Goal: Feedback & Contribution: Submit feedback/report problem

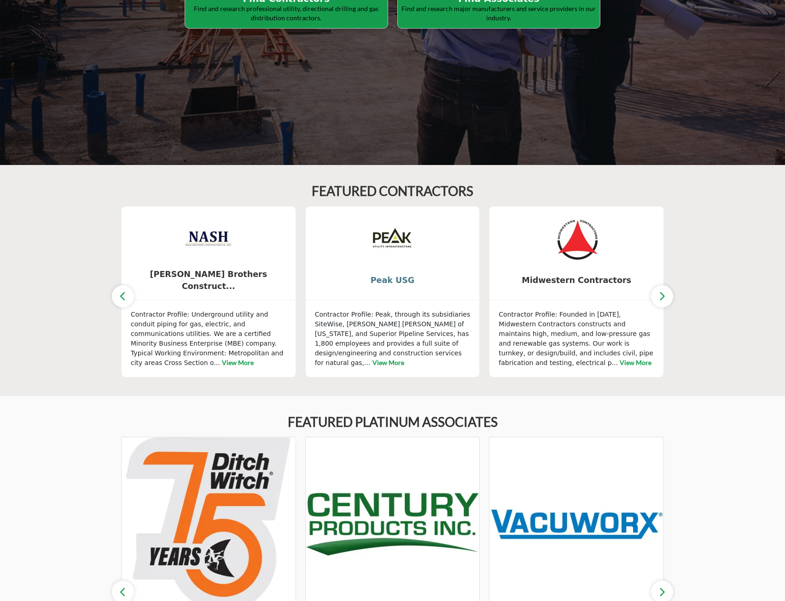
scroll to position [276, 0]
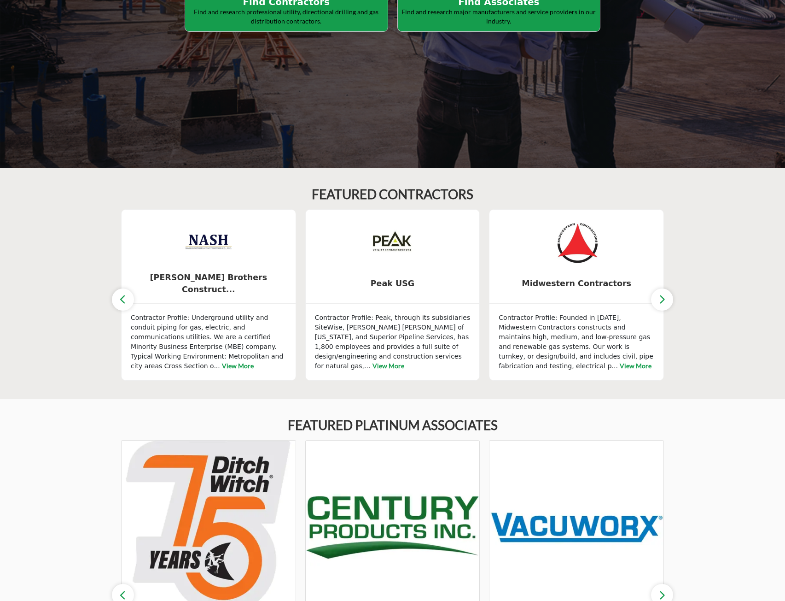
click at [310, 22] on p "Find and research professional utility, directional drilling and gas distributi…" at bounding box center [286, 16] width 197 height 18
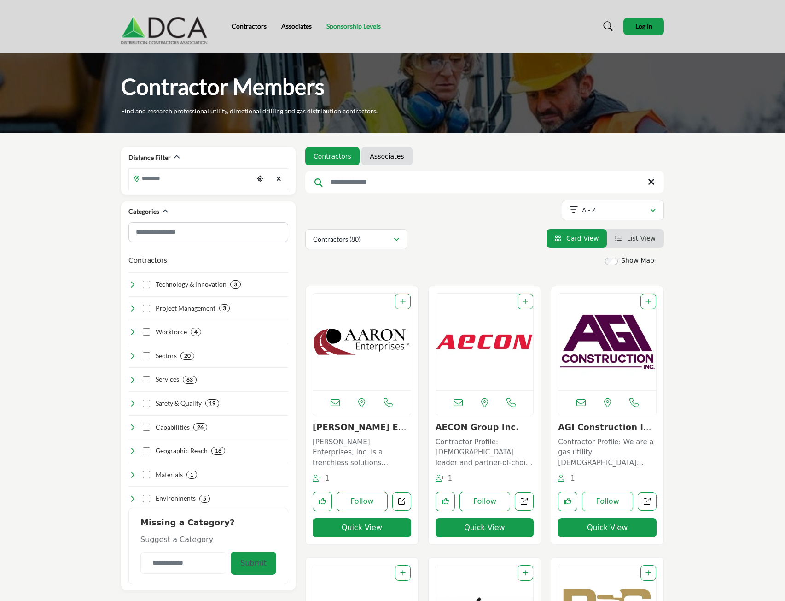
click at [350, 24] on link "Sponsorship Levels" at bounding box center [354, 26] width 54 height 8
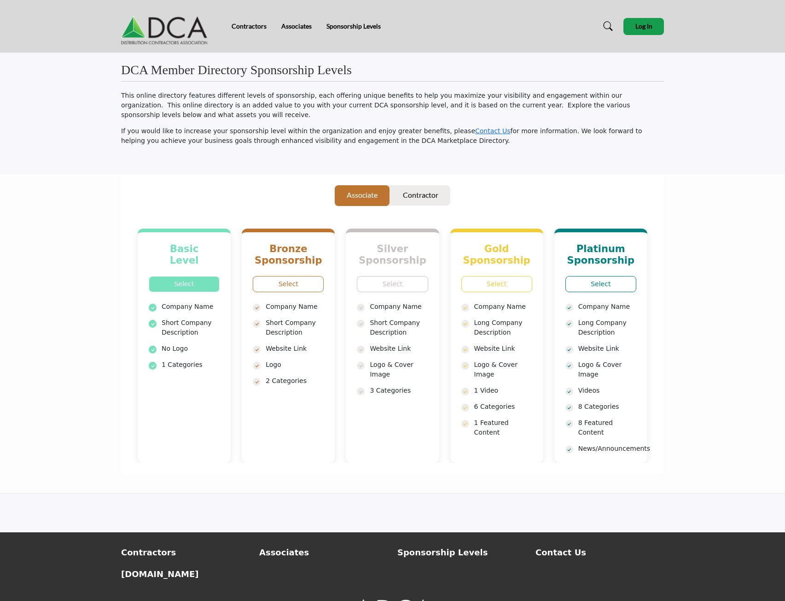
click at [178, 276] on link "Select" at bounding box center [184, 284] width 71 height 16
click at [291, 27] on link "Associates" at bounding box center [296, 26] width 30 height 8
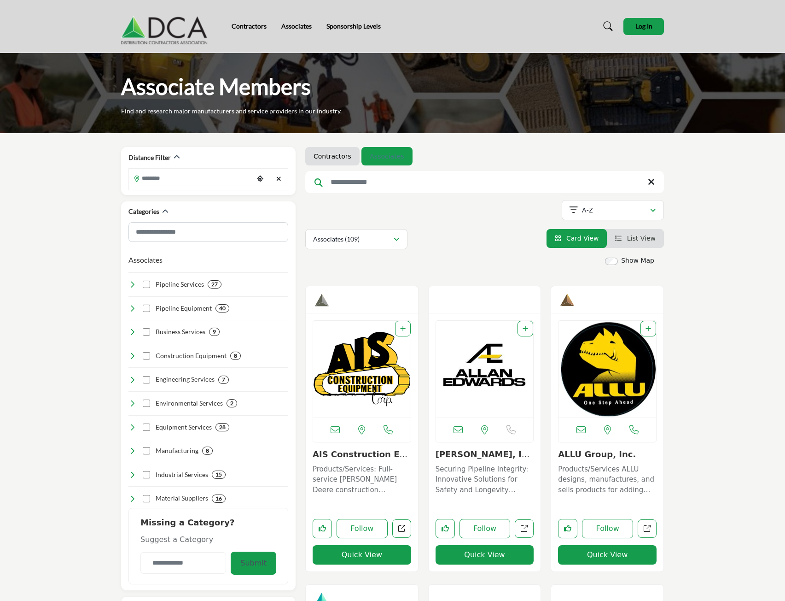
click at [374, 157] on link "Associates" at bounding box center [387, 156] width 34 height 9
click at [180, 18] on img at bounding box center [166, 26] width 91 height 37
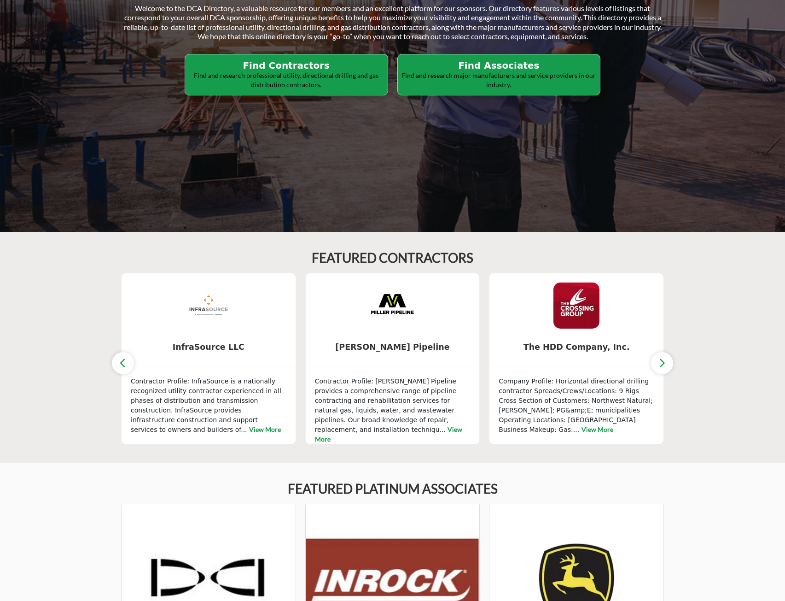
scroll to position [138, 0]
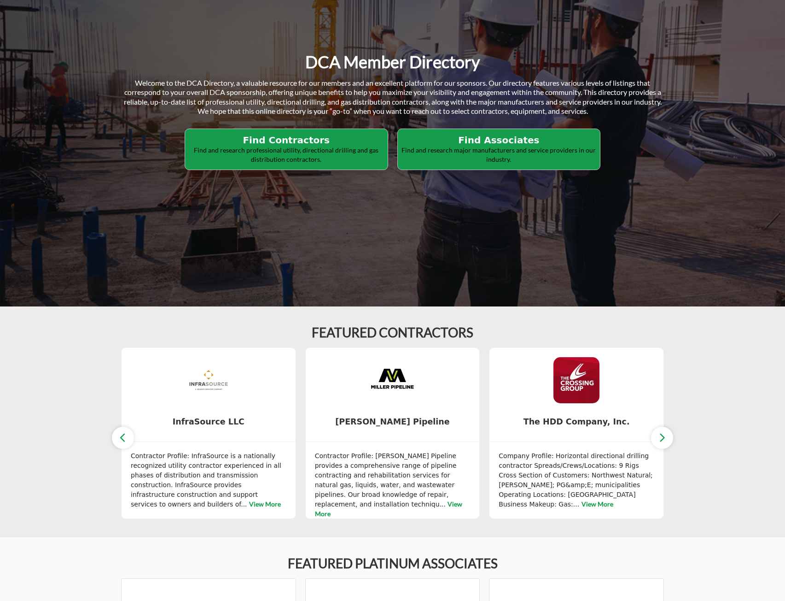
click at [490, 162] on p "Find and research major manufacturers and service providers in our industry." at bounding box center [499, 155] width 197 height 18
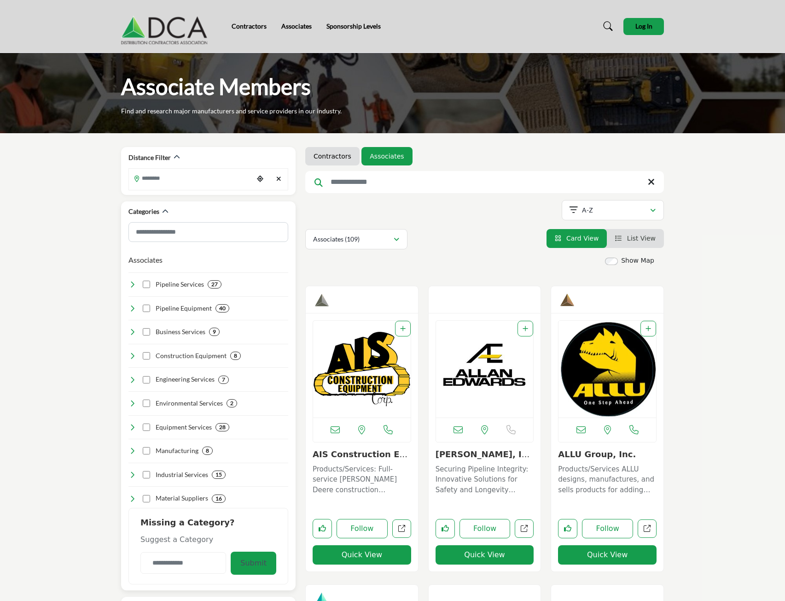
click at [165, 473] on h4 "Industrial Services" at bounding box center [182, 474] width 53 height 9
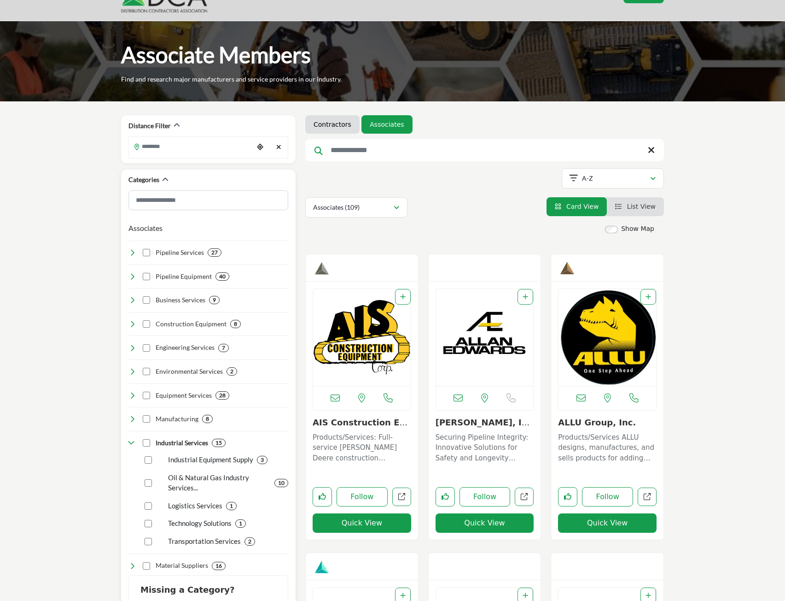
scroll to position [46, 0]
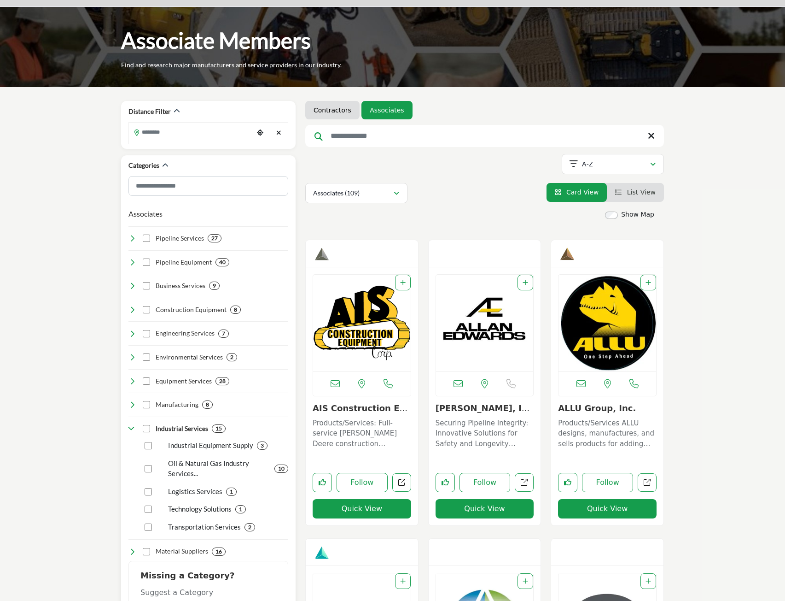
click at [193, 506] on p "Technology Solutions" at bounding box center [200, 508] width 64 height 11
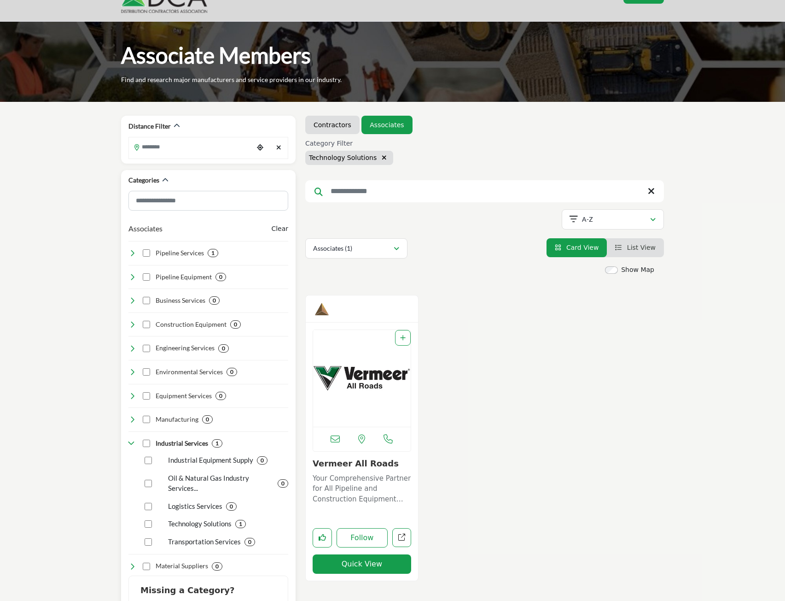
scroll to position [46, 0]
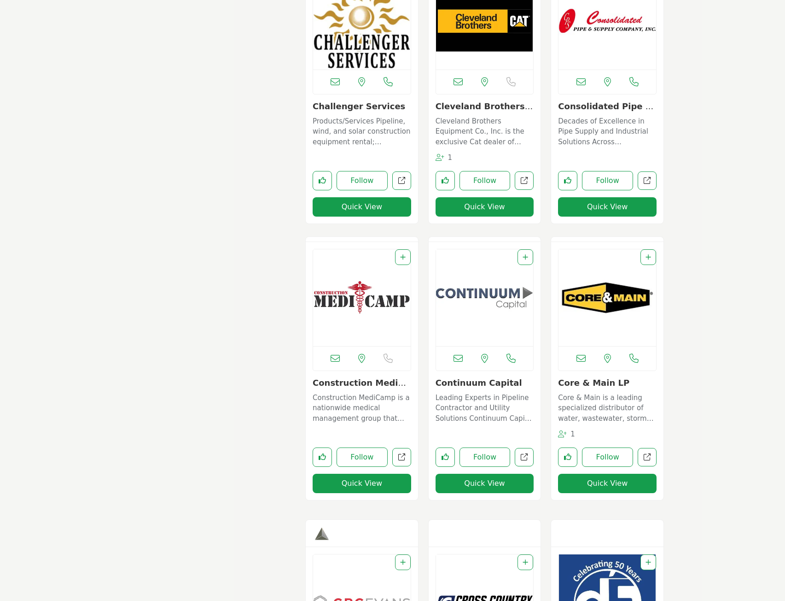
scroll to position [1842, 0]
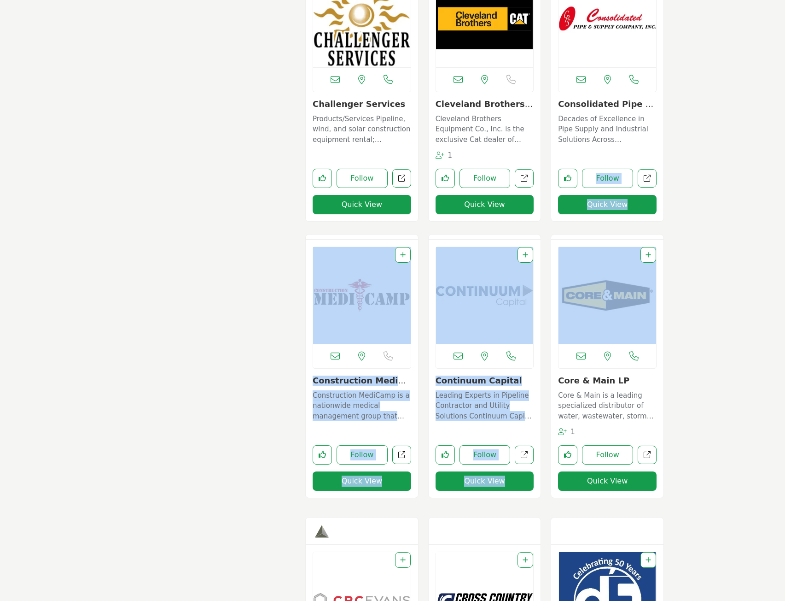
drag, startPoint x: 784, startPoint y: 282, endPoint x: 802, endPoint y: 152, distance: 130.7
click at [785, 152] on html "Contractors Associates Sponsorship Levels" at bounding box center [392, 512] width 785 height 4709
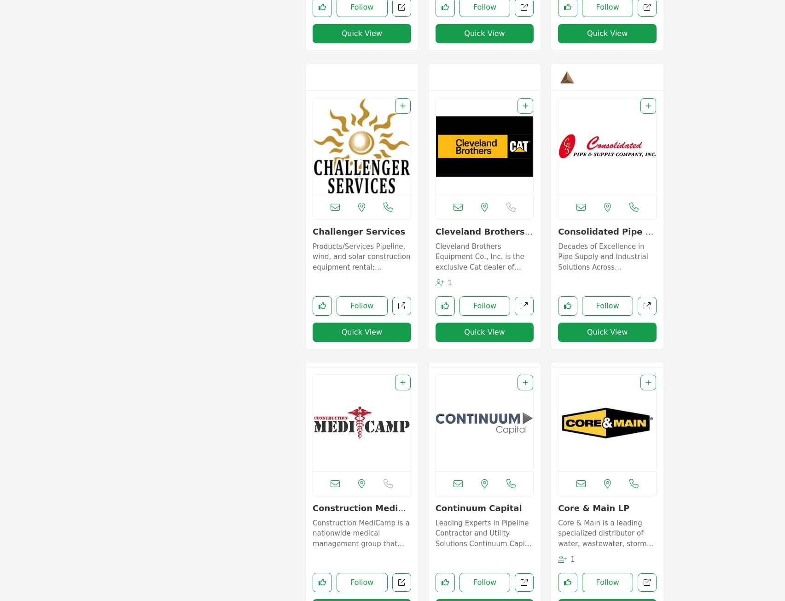
scroll to position [0, 0]
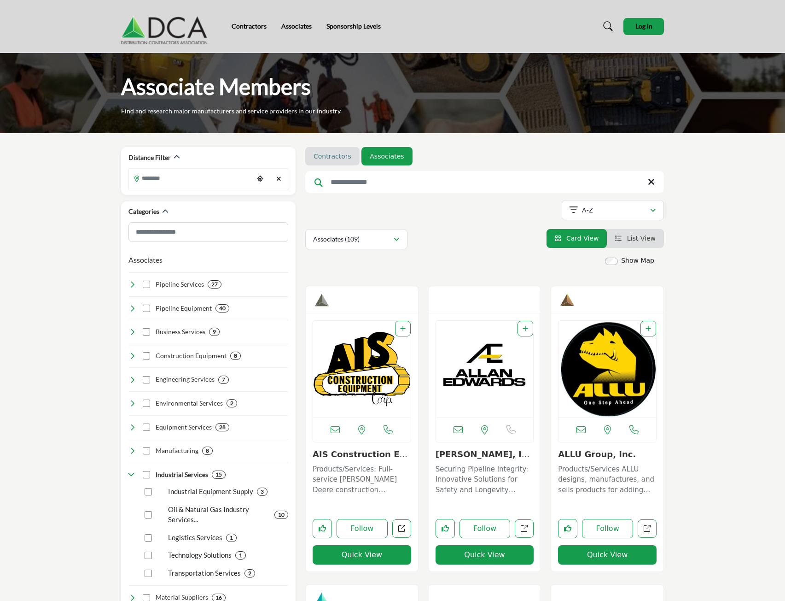
click at [323, 158] on link "Contractors" at bounding box center [333, 156] width 38 height 9
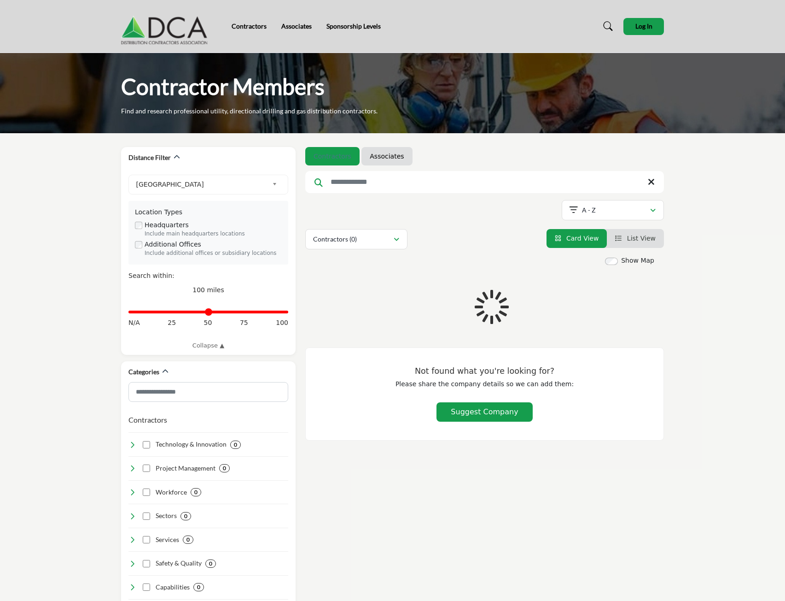
click at [152, 329] on div "Distance in miles N/A 25 50 75 100" at bounding box center [209, 316] width 160 height 35
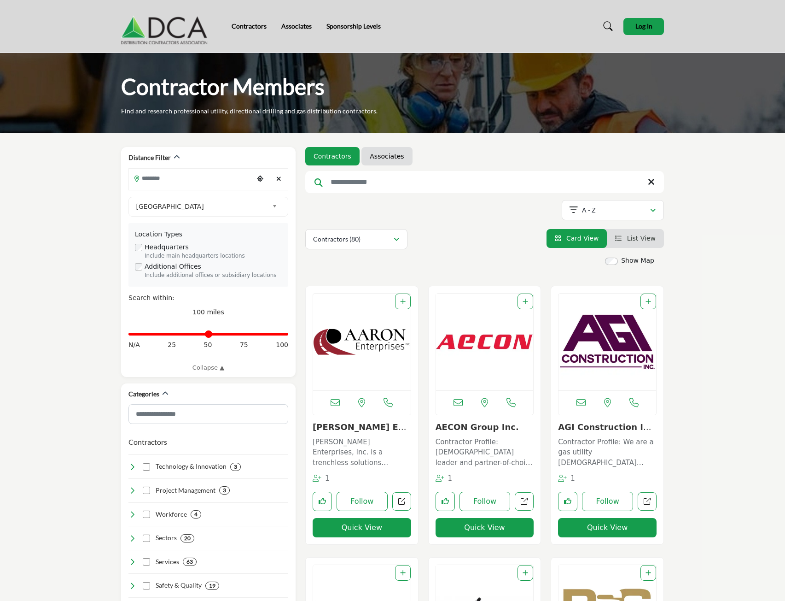
click at [396, 162] on li "Associates" at bounding box center [387, 156] width 51 height 18
click at [387, 156] on link "Associates" at bounding box center [387, 156] width 34 height 9
click at [370, 154] on link "Associates" at bounding box center [387, 156] width 34 height 9
click at [385, 155] on link "Associates" at bounding box center [387, 156] width 34 height 9
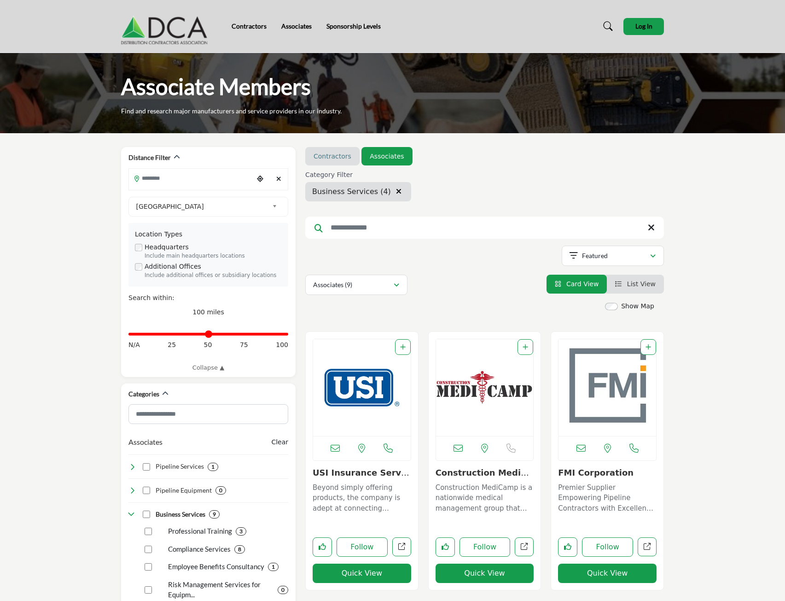
click at [333, 154] on link "Contractors" at bounding box center [333, 156] width 38 height 9
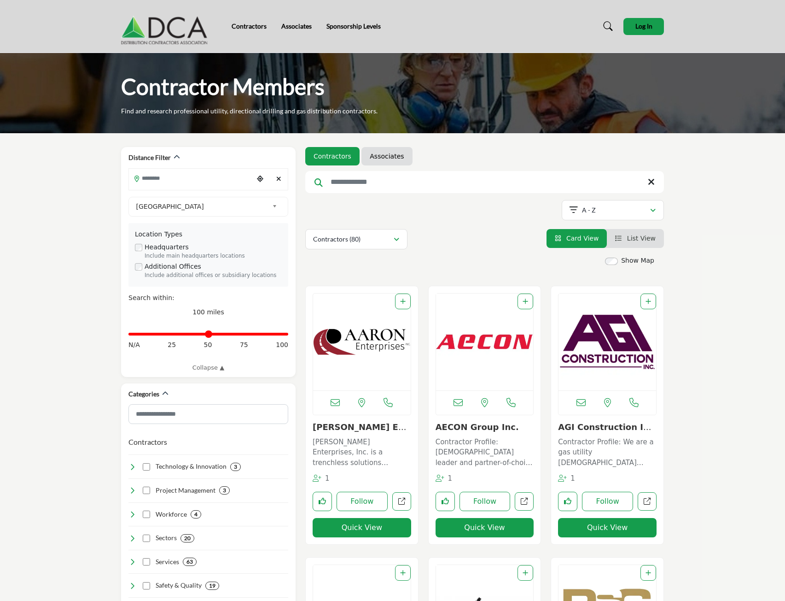
click at [142, 31] on img at bounding box center [166, 26] width 91 height 37
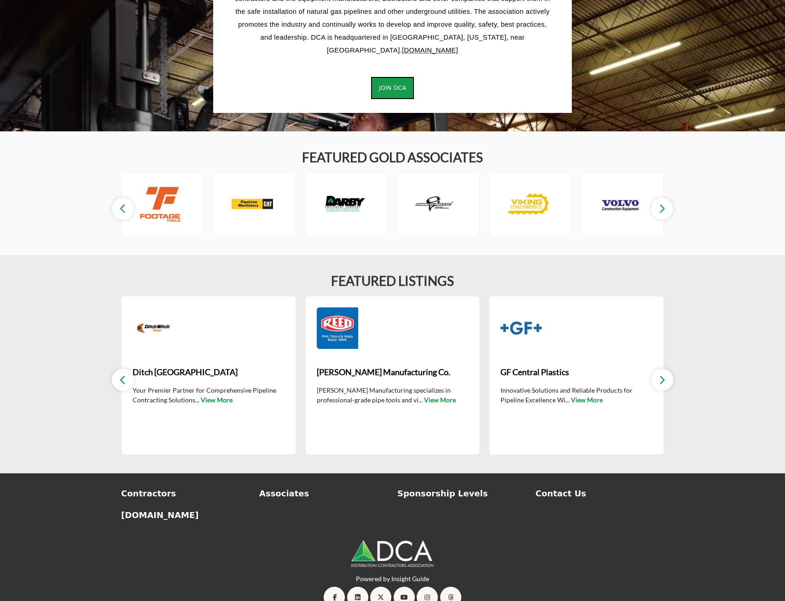
scroll to position [1185, 0]
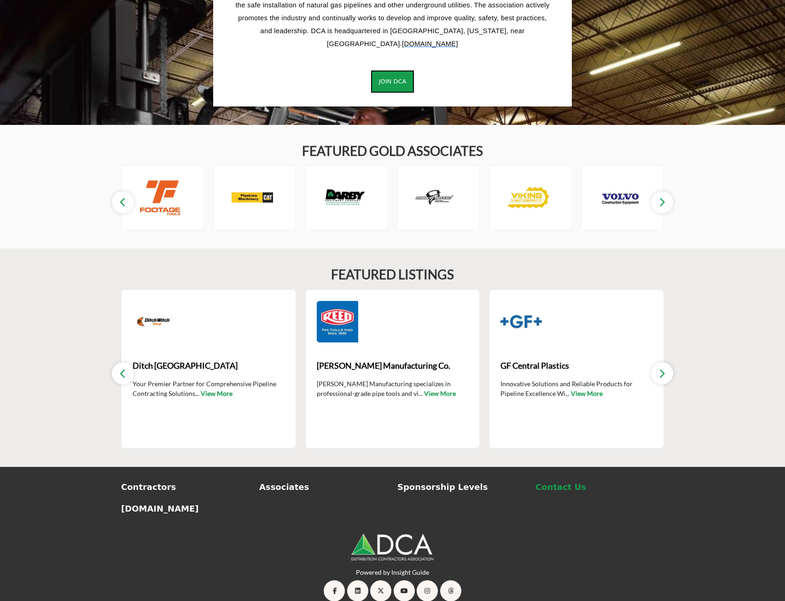
click at [568, 480] on p "Contact Us" at bounding box center [600, 486] width 129 height 12
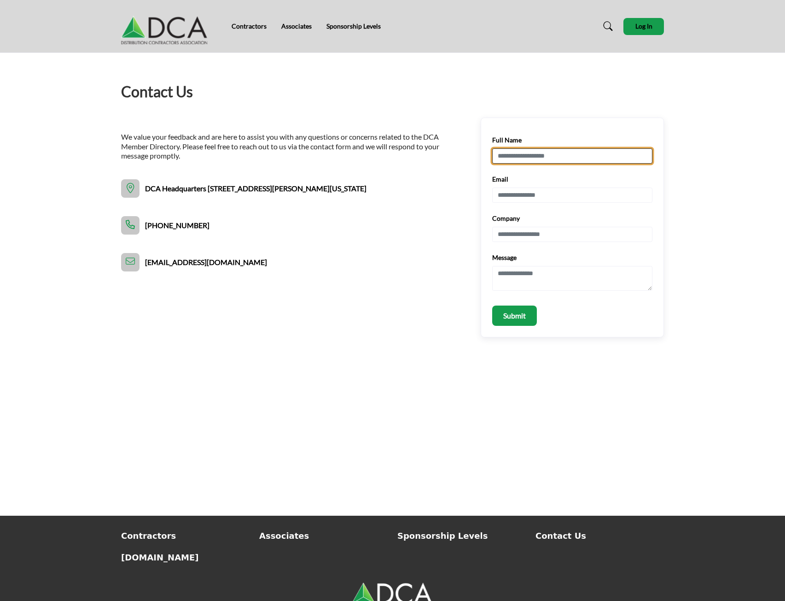
click at [550, 152] on input "Full Name" at bounding box center [572, 156] width 160 height 16
type input "**********"
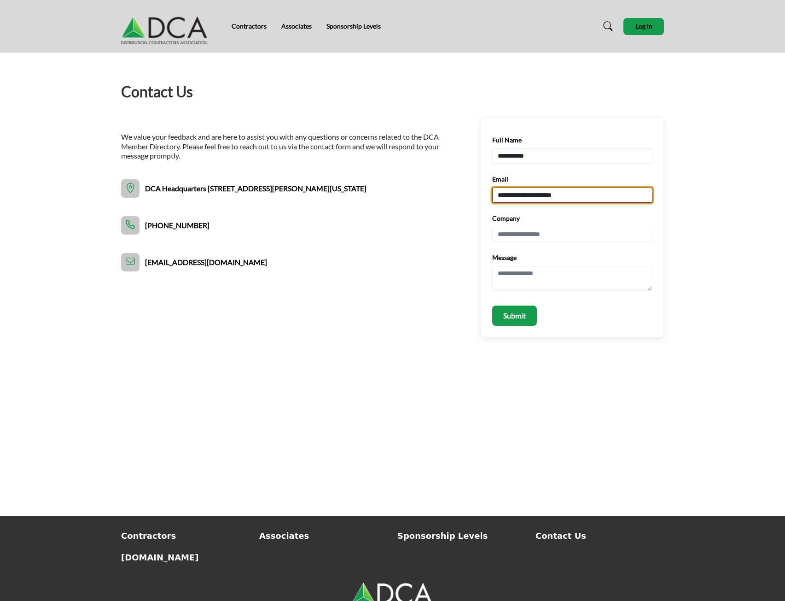
type input "**********"
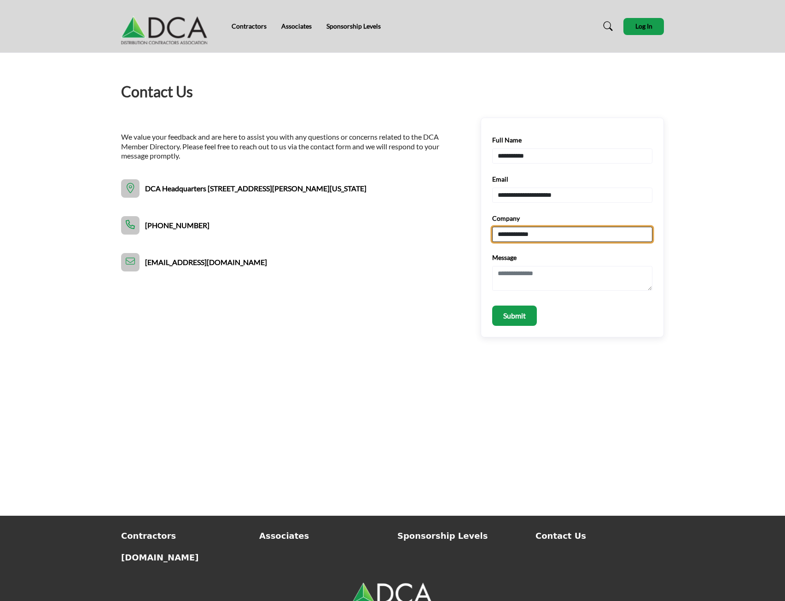
type input "**********"
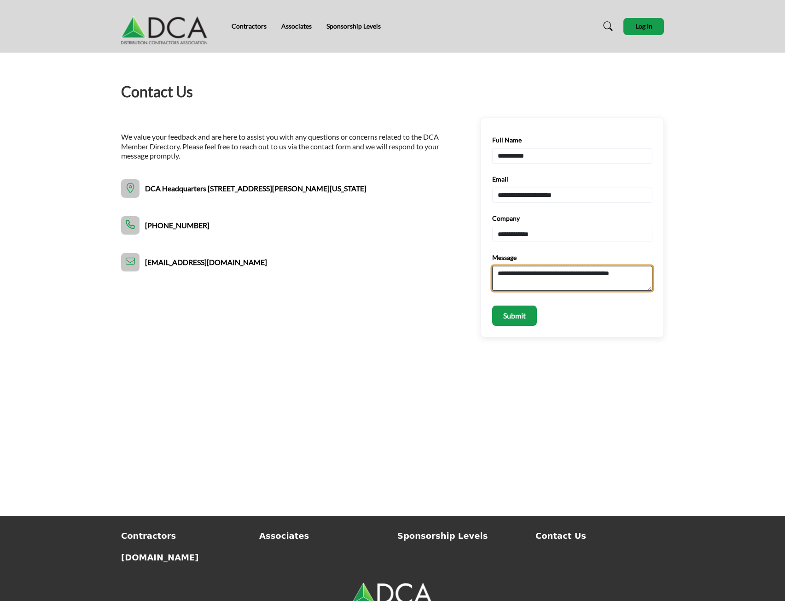
type textarea "**********"
click at [513, 312] on p "Submit" at bounding box center [514, 315] width 23 height 11
